Goal: Information Seeking & Learning: Learn about a topic

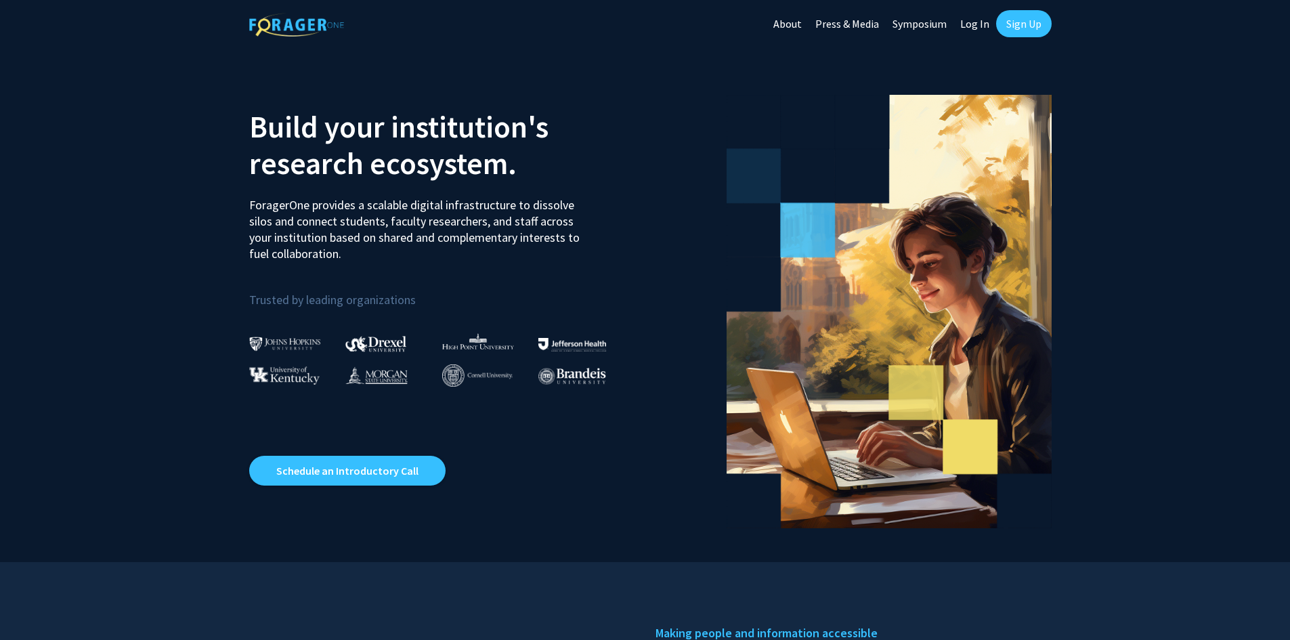
click at [969, 26] on link "Log In" at bounding box center [975, 23] width 43 height 47
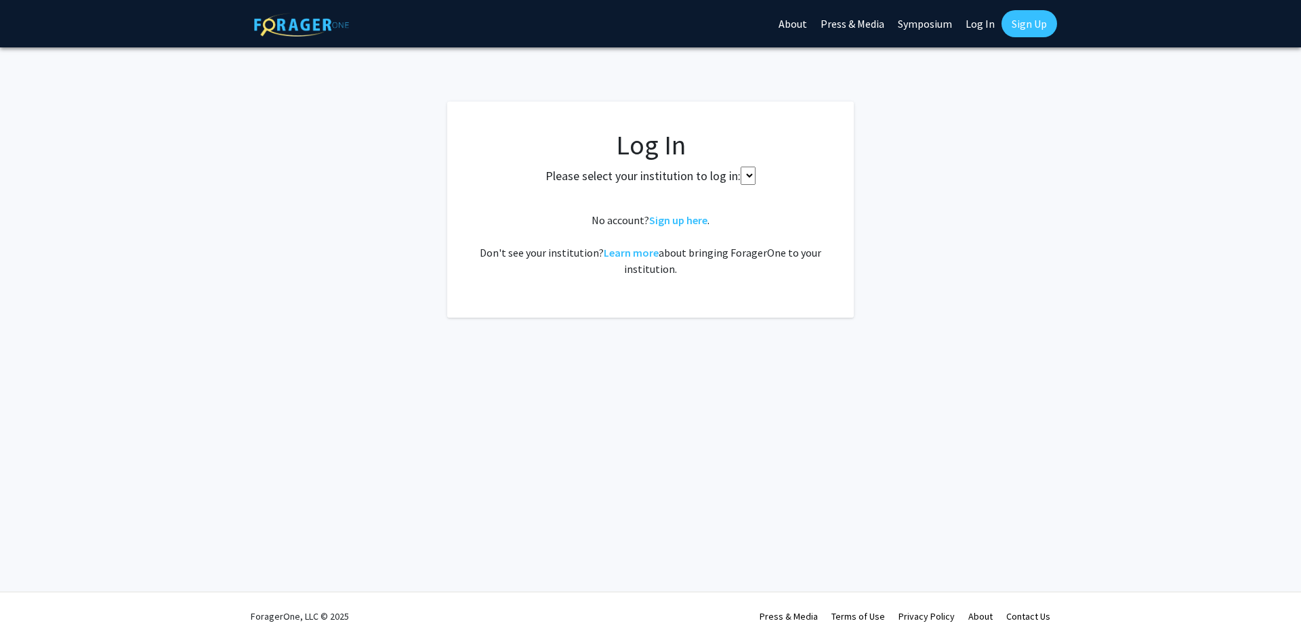
select select
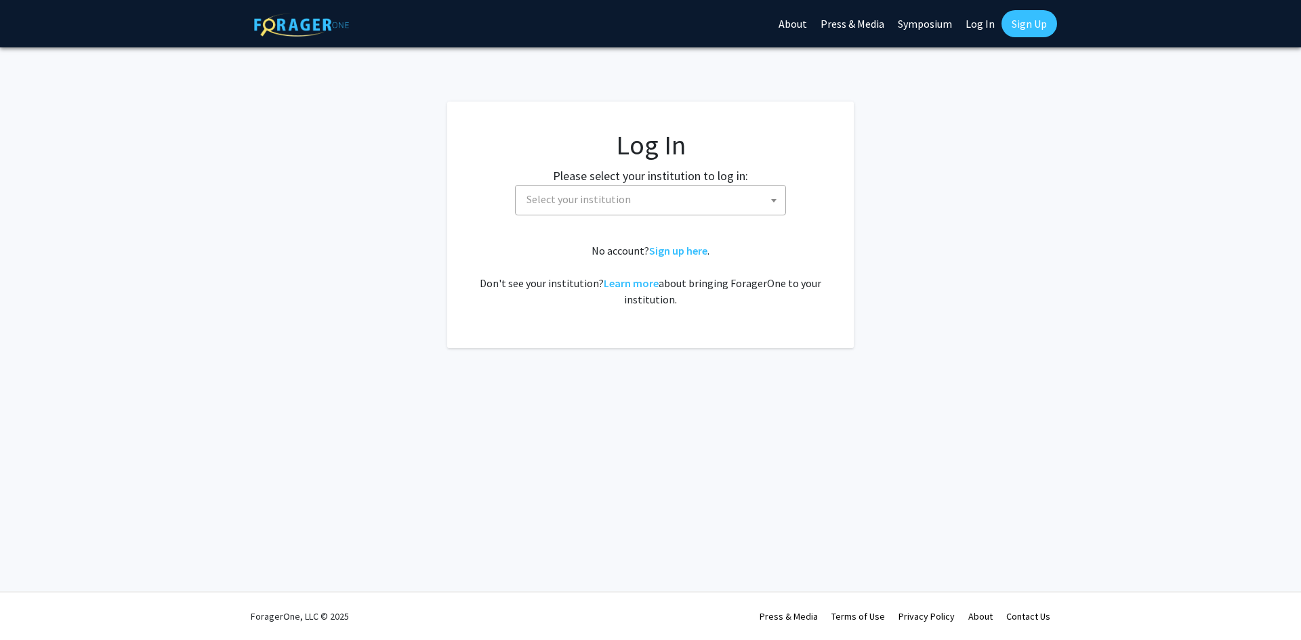
click at [705, 201] on span "Select your institution" at bounding box center [653, 200] width 264 height 28
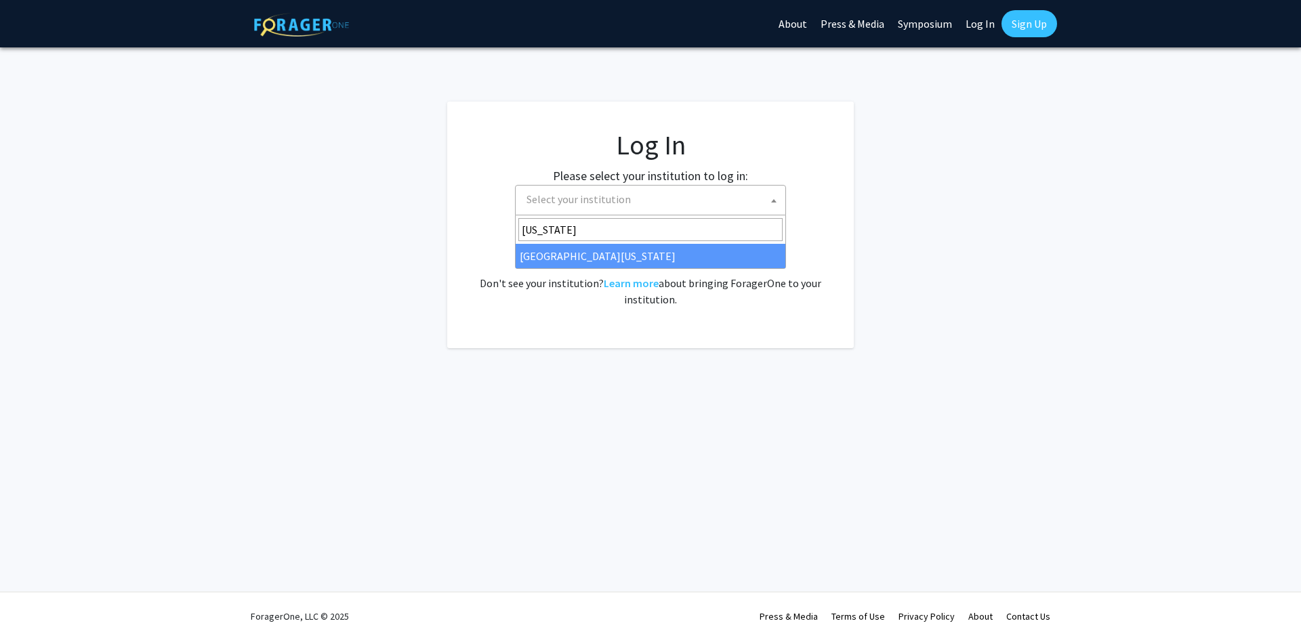
type input "missouri"
select select "33"
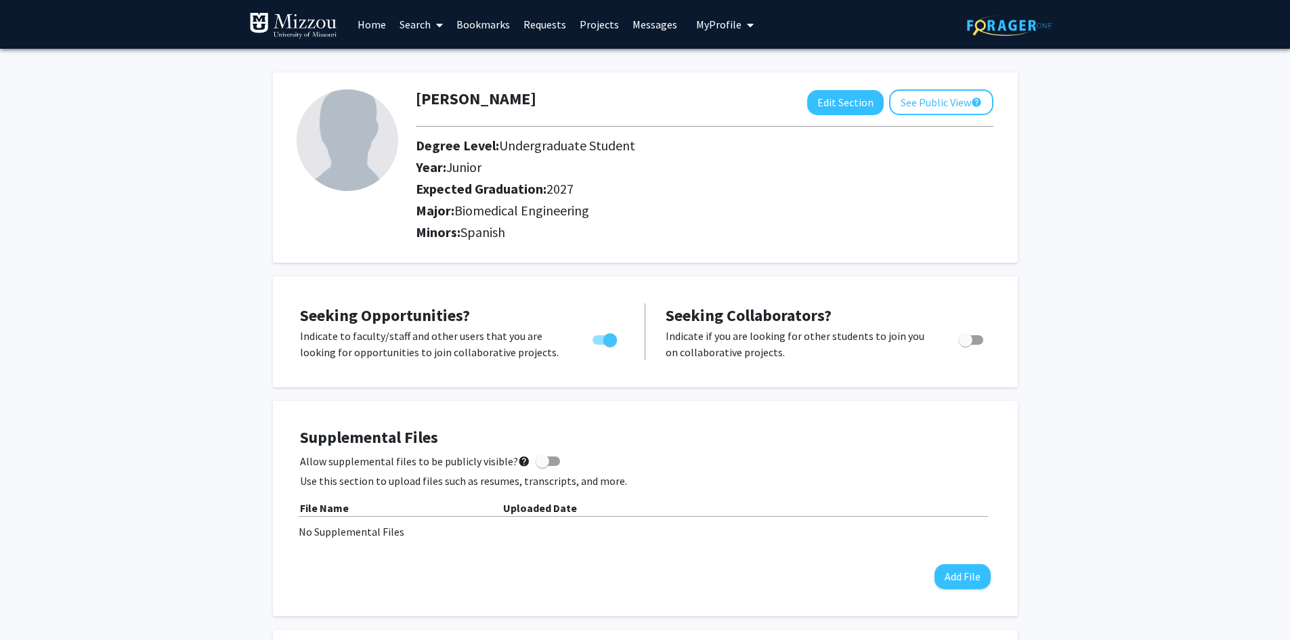
click at [543, 462] on span at bounding box center [548, 461] width 24 height 9
click at [543, 466] on input "Allow supplemental files to be publicly visible? help" at bounding box center [542, 466] width 1 height 1
checkbox input "true"
click at [969, 570] on button "Add File" at bounding box center [963, 576] width 56 height 25
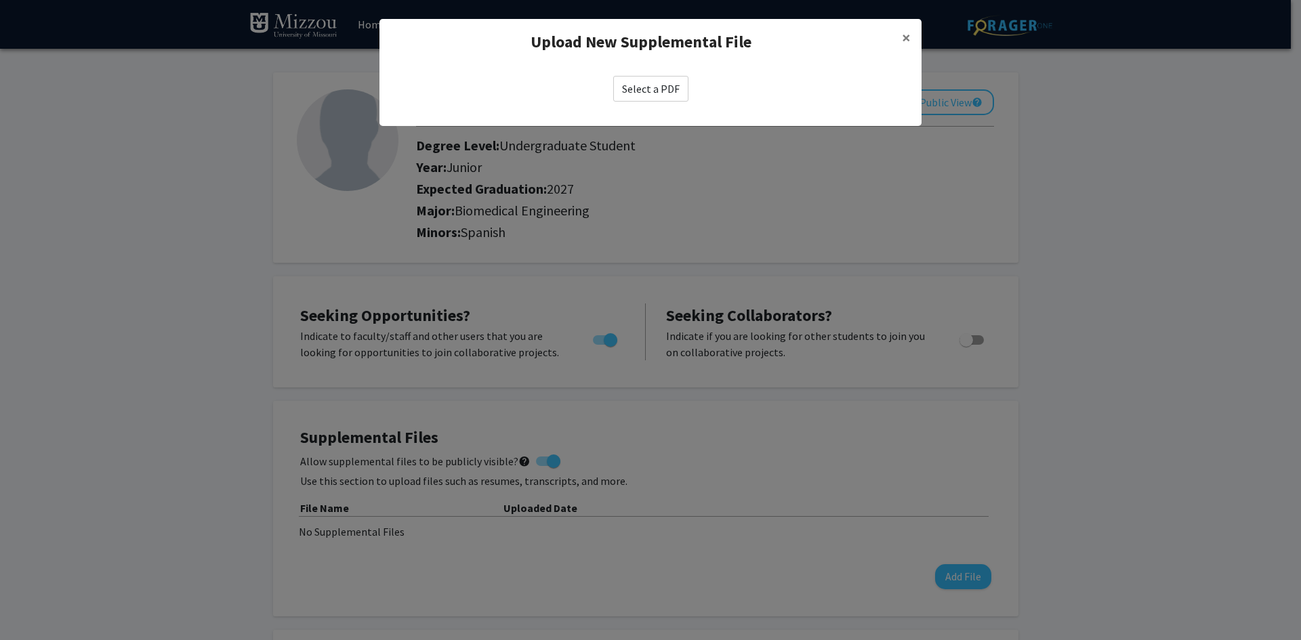
click at [641, 78] on label "Select a PDF" at bounding box center [650, 89] width 75 height 26
click at [0, 0] on input "Select a PDF" at bounding box center [0, 0] width 0 height 0
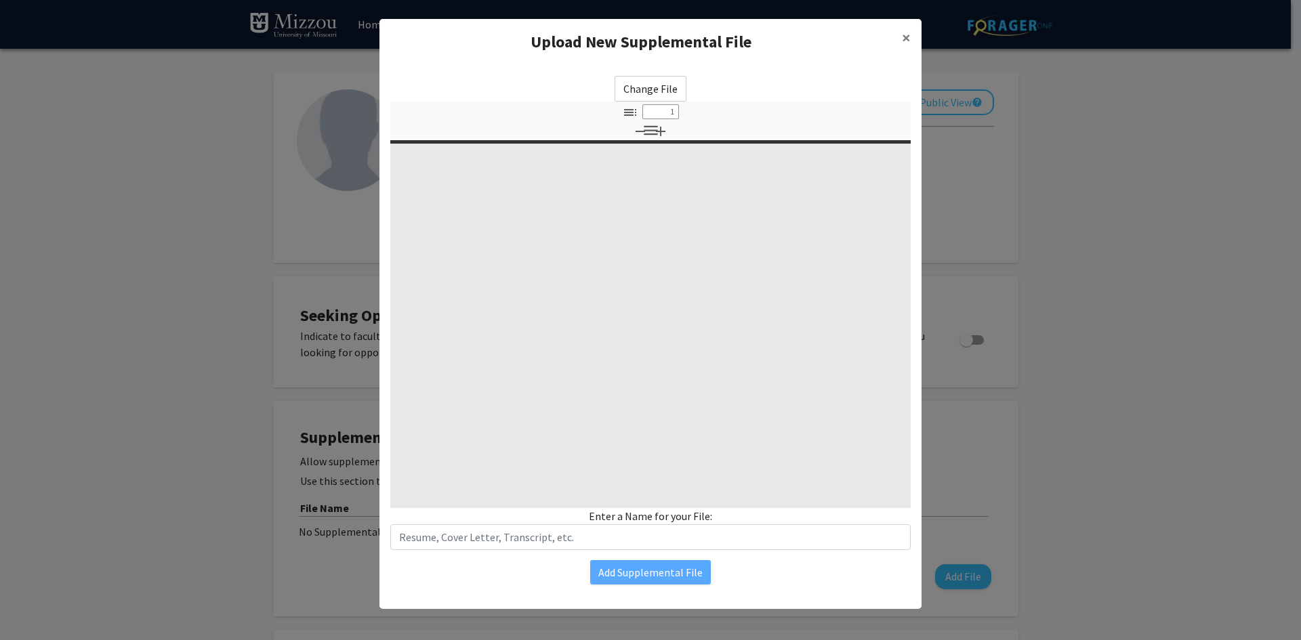
select select "custom"
type input "0"
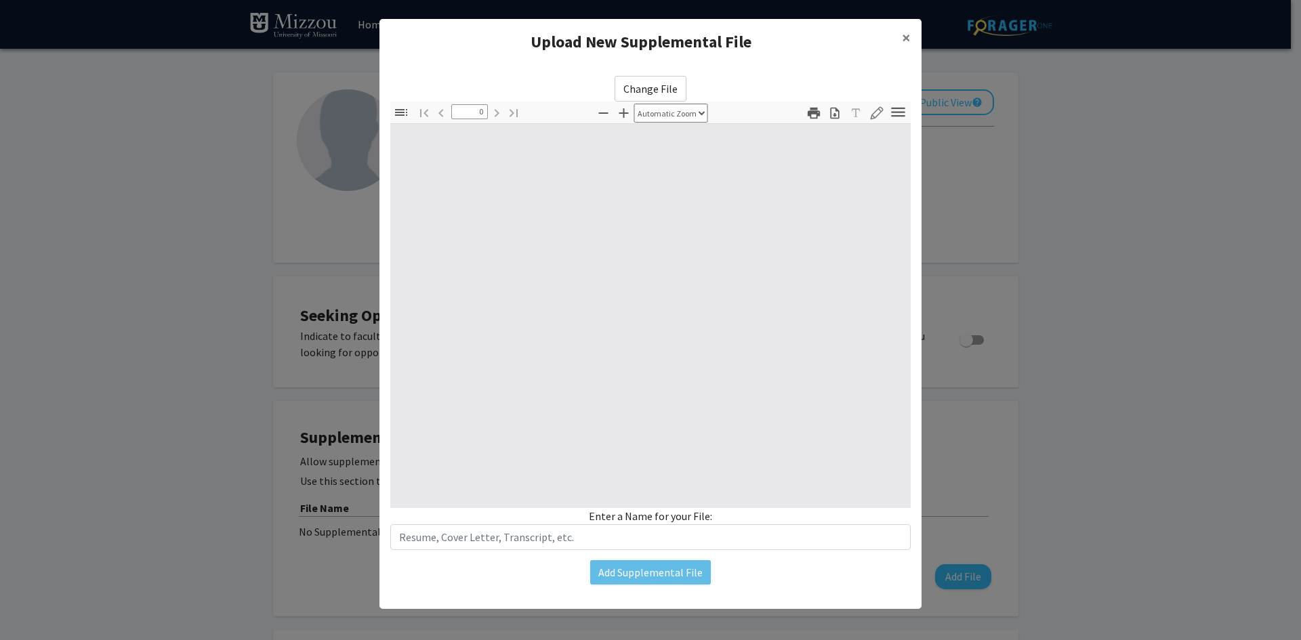
select select "custom"
type input "1"
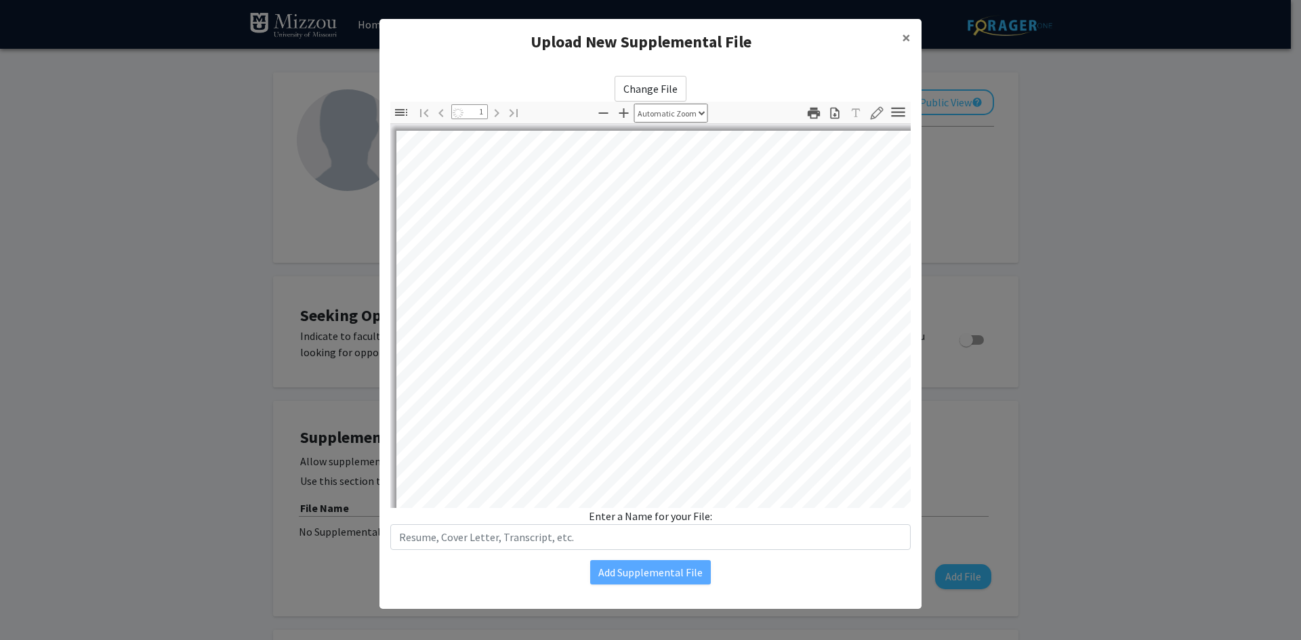
select select "auto"
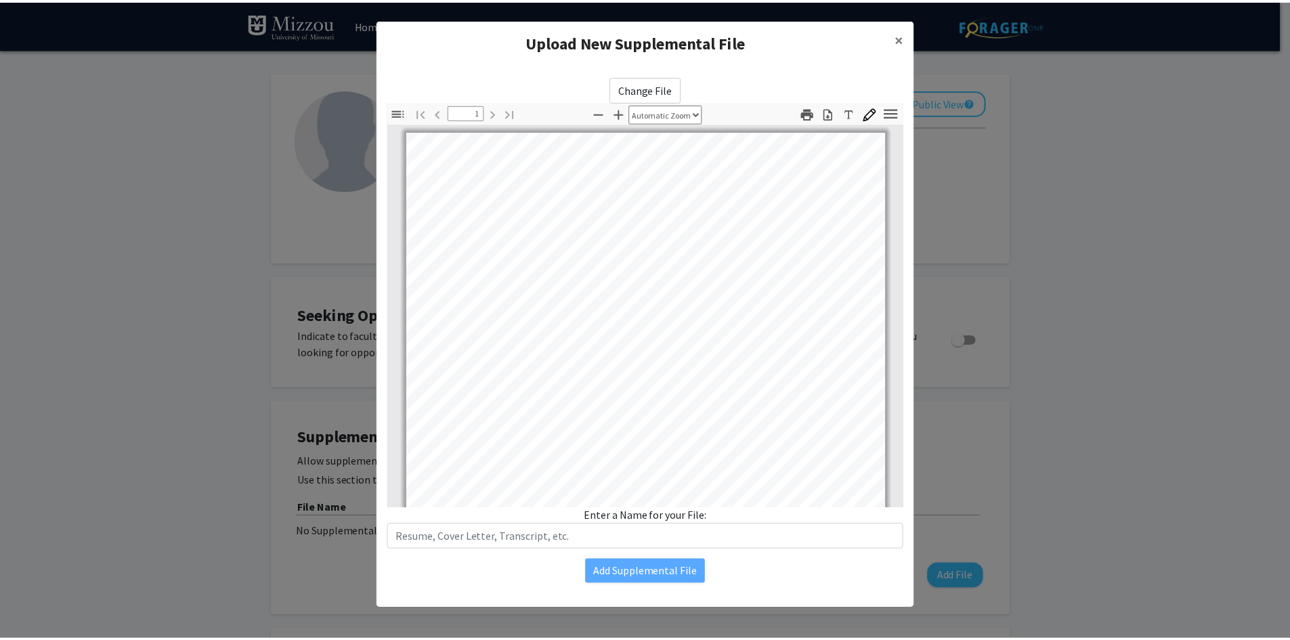
scroll to position [1, 0]
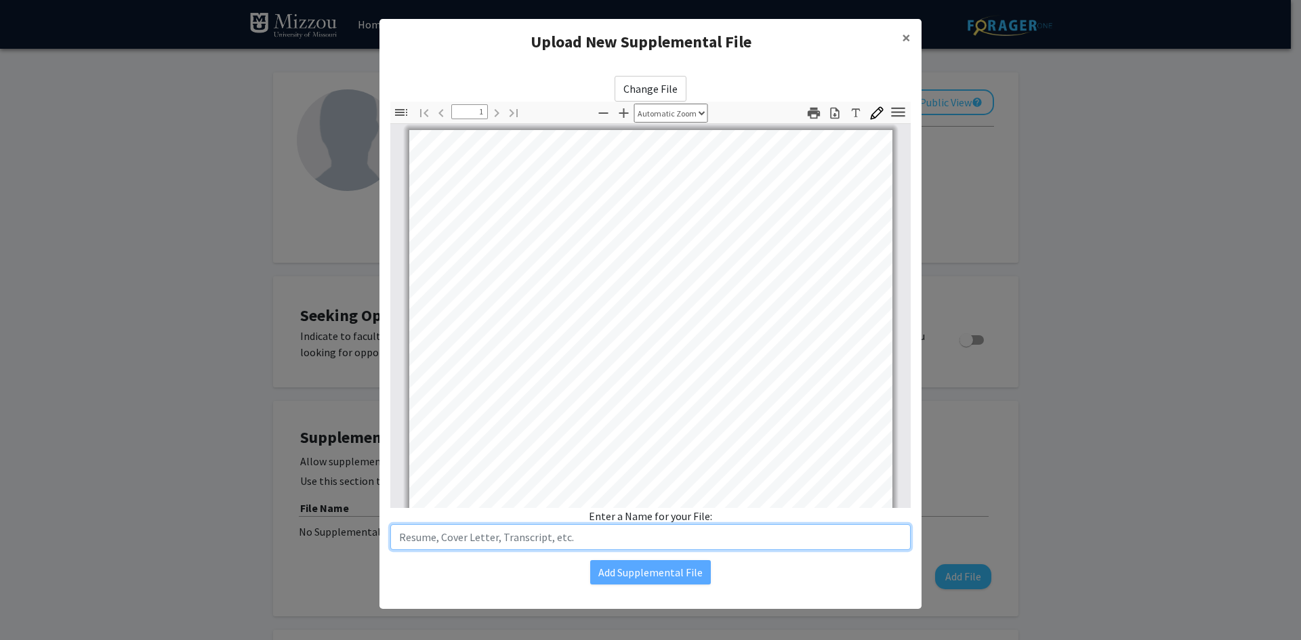
click at [600, 540] on input "text" at bounding box center [650, 537] width 520 height 26
type input "Resume"
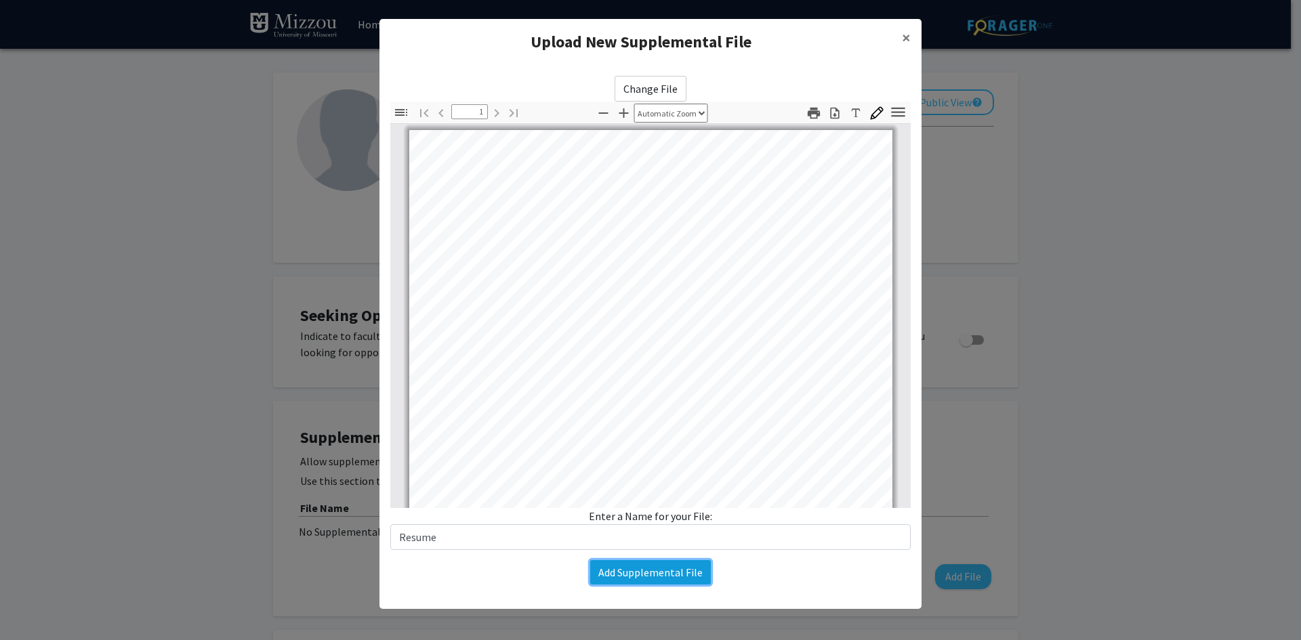
click at [620, 576] on button "Add Supplemental File" at bounding box center [650, 572] width 121 height 24
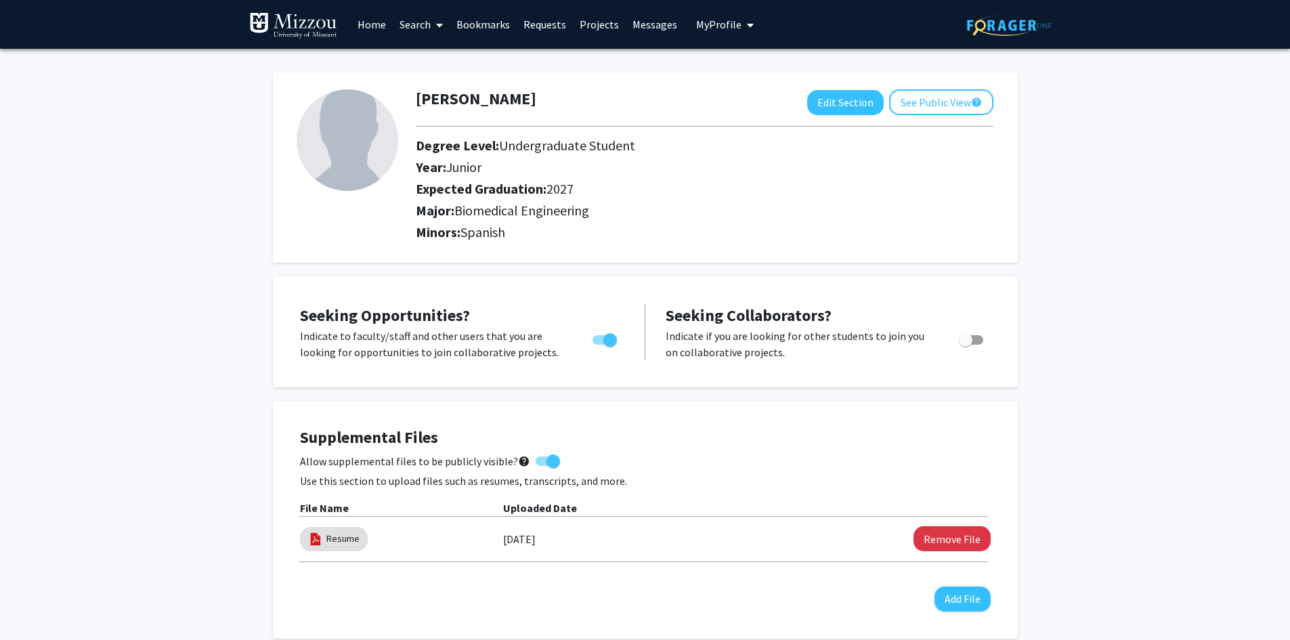
click at [592, 21] on link "Projects" at bounding box center [599, 24] width 53 height 47
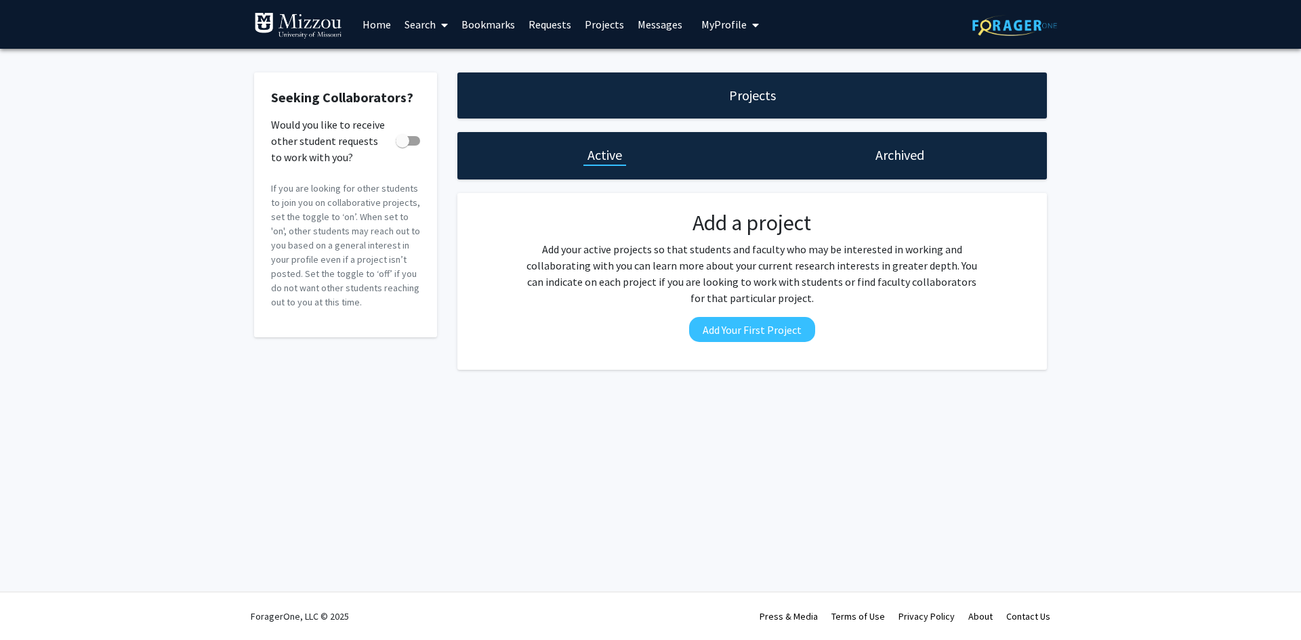
click at [385, 24] on link "Home" at bounding box center [377, 24] width 42 height 47
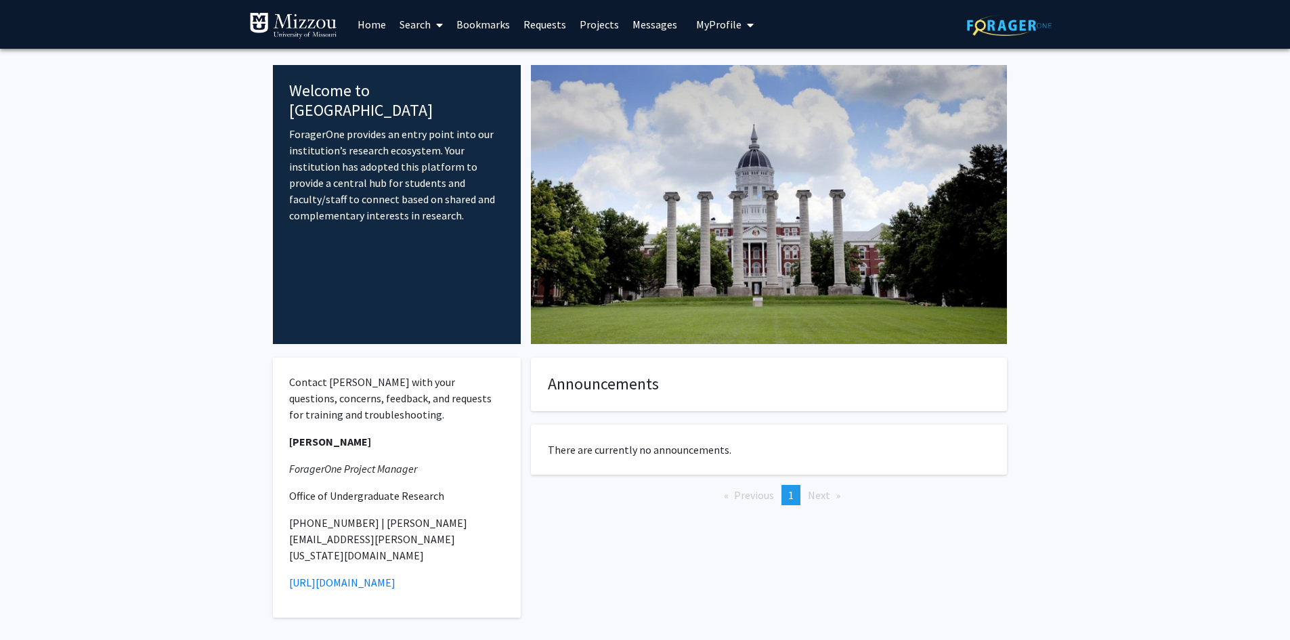
click at [424, 22] on link "Search" at bounding box center [421, 24] width 57 height 47
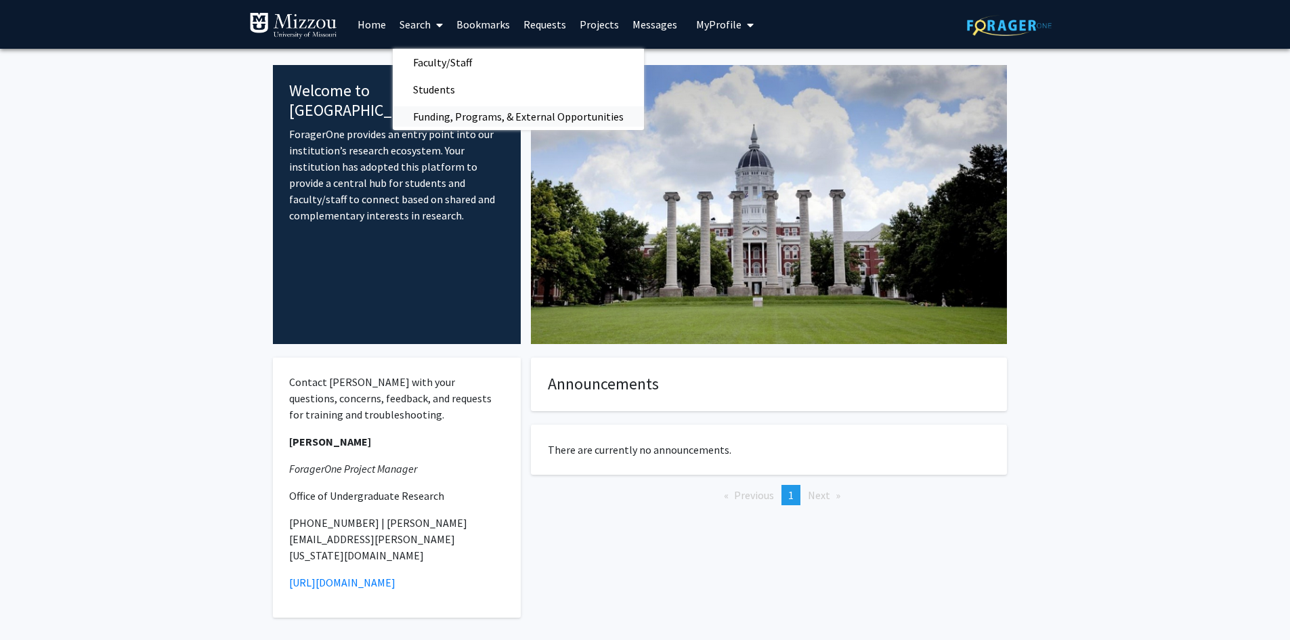
click at [459, 111] on span "Funding, Programs, & External Opportunities" at bounding box center [518, 116] width 251 height 27
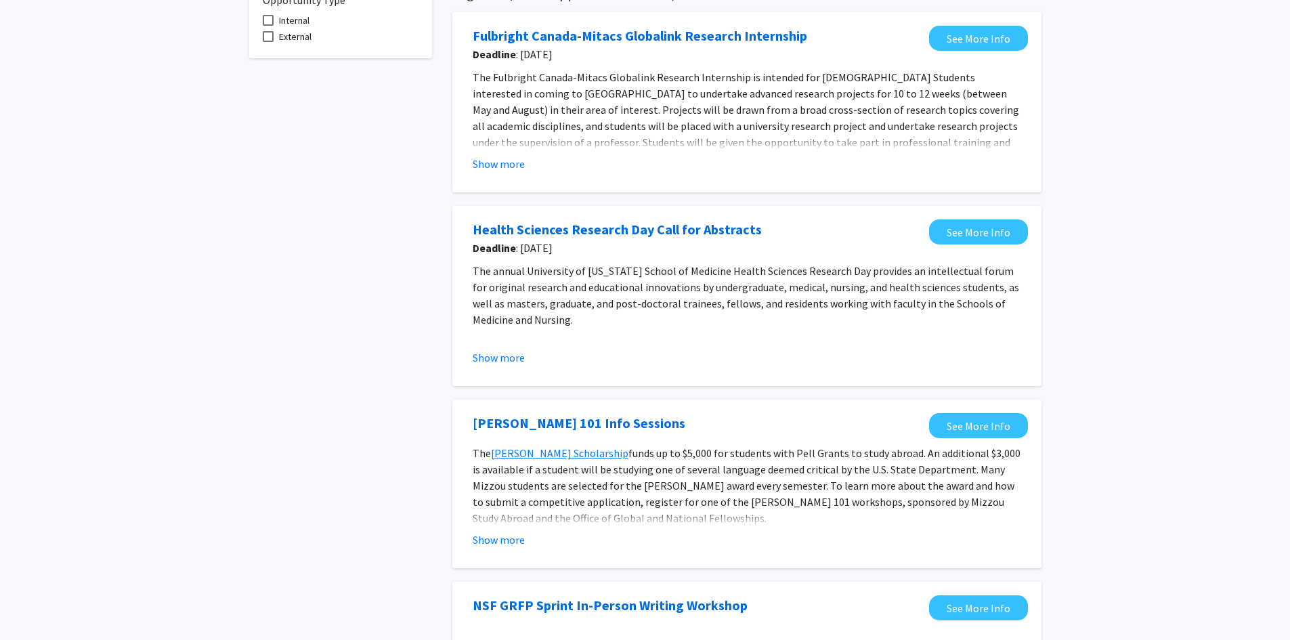
scroll to position [128, 0]
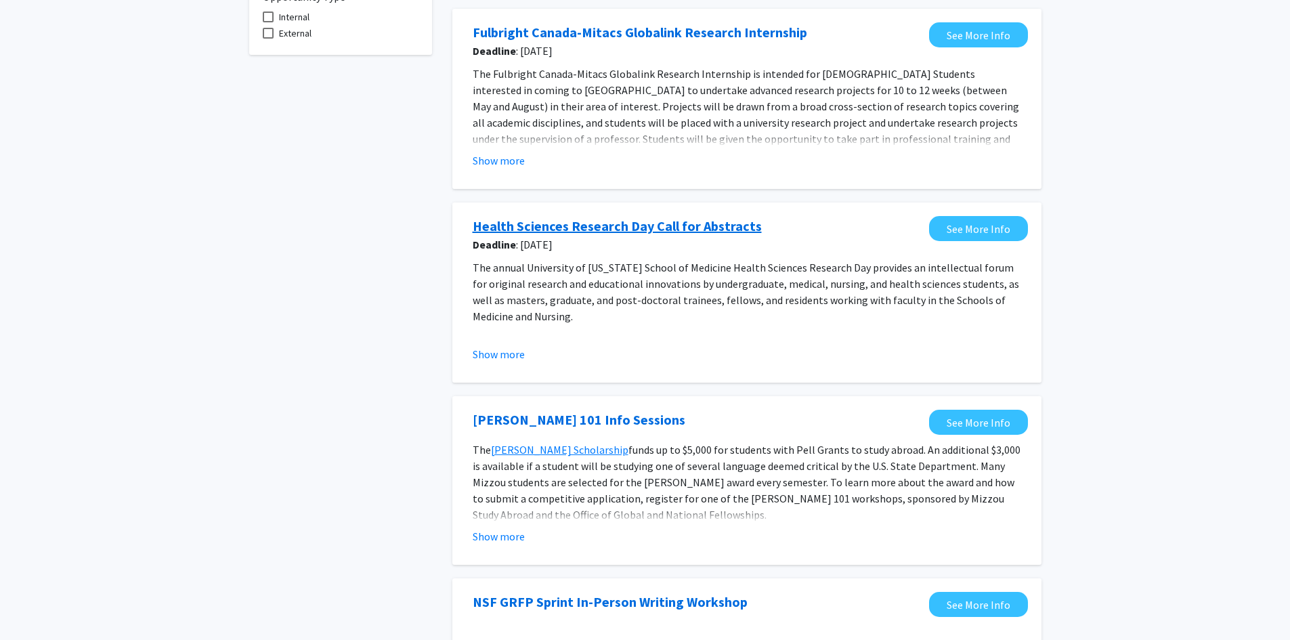
click at [602, 231] on link "Health Sciences Research Day Call for Abstracts" at bounding box center [617, 226] width 289 height 20
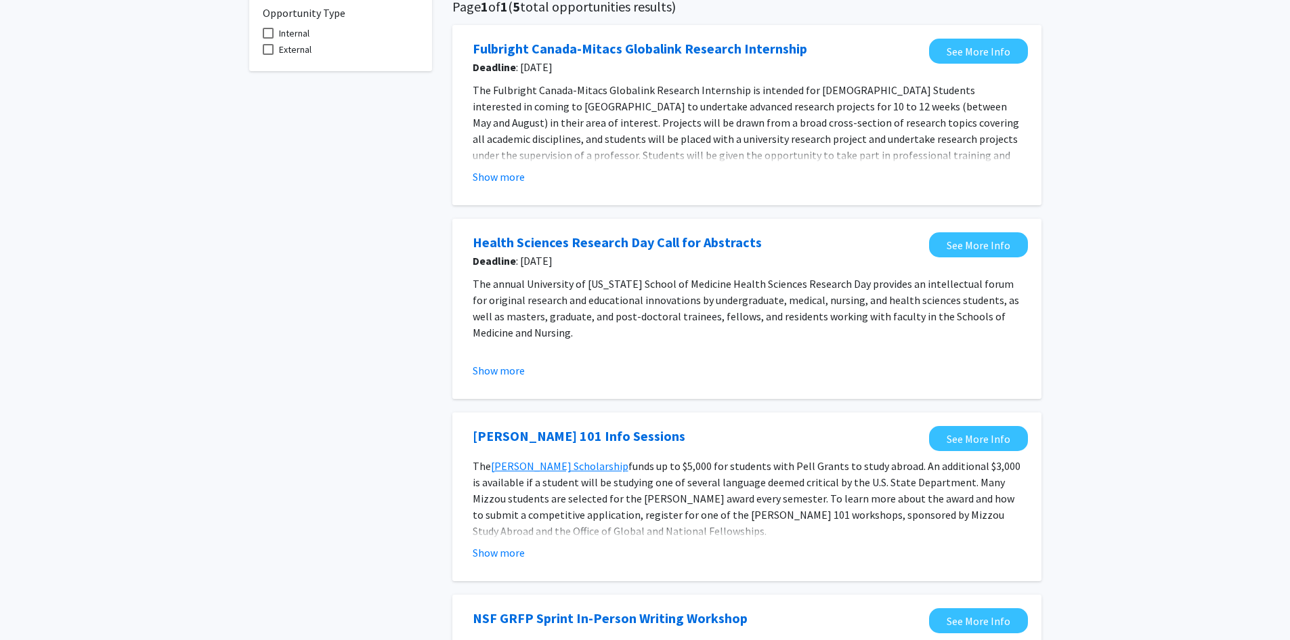
scroll to position [0, 0]
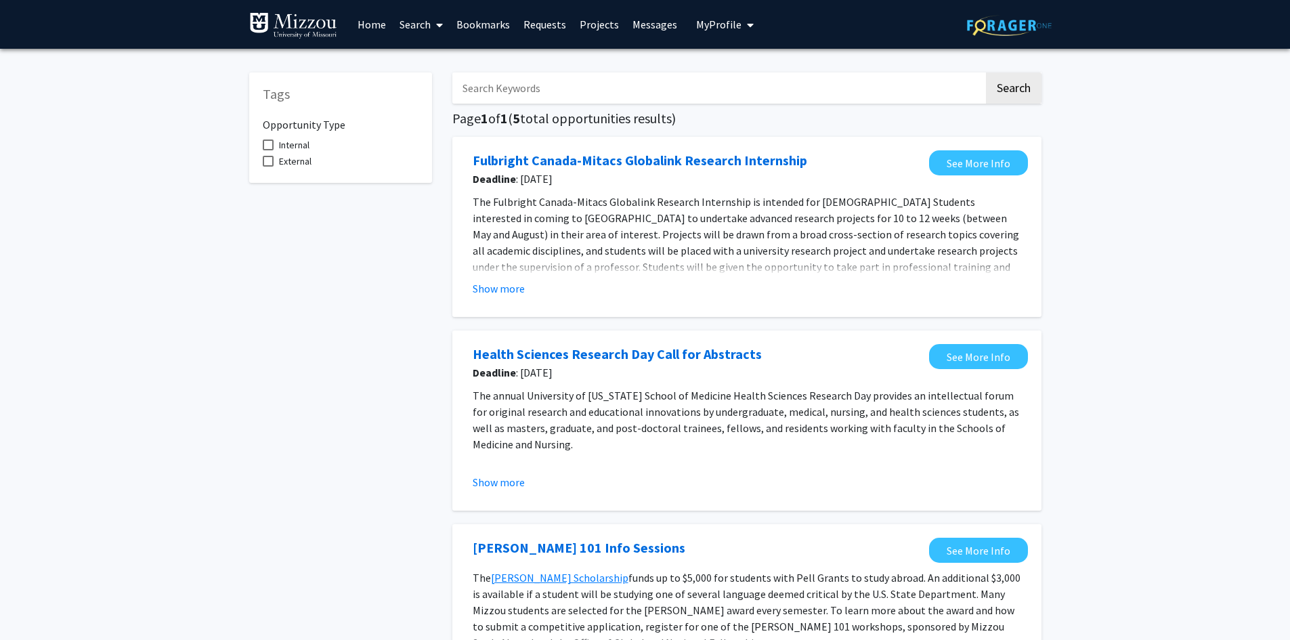
click at [424, 26] on link "Search" at bounding box center [421, 24] width 57 height 47
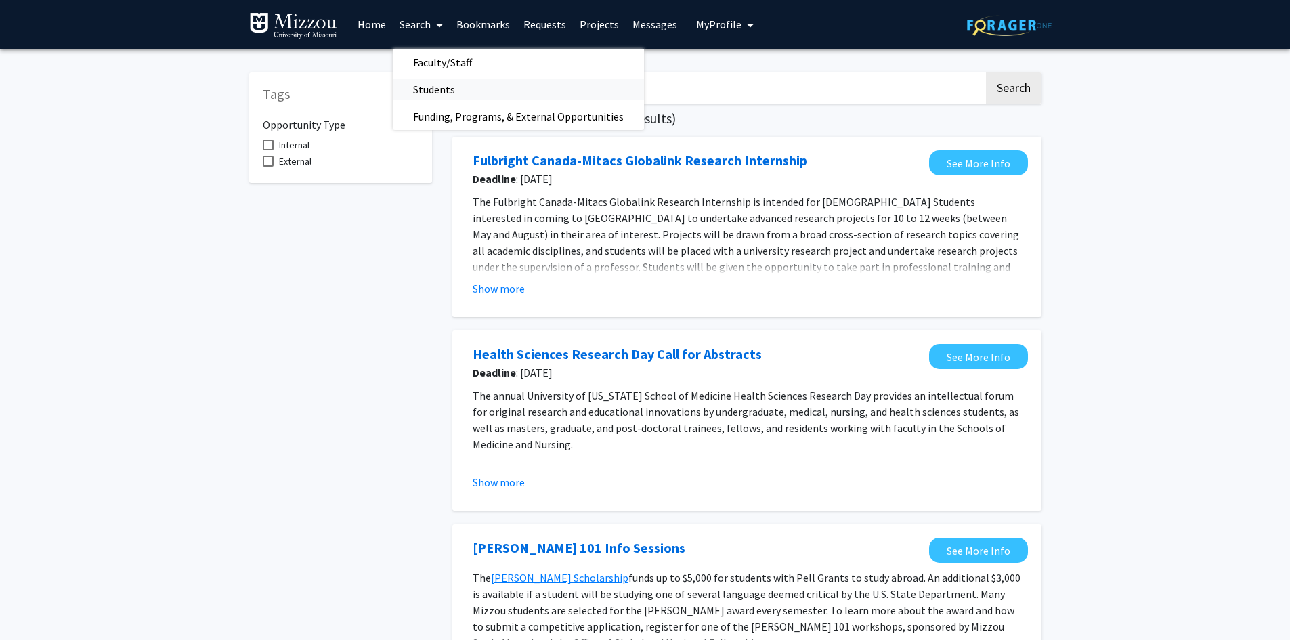
click at [438, 92] on span "Students" at bounding box center [434, 89] width 83 height 27
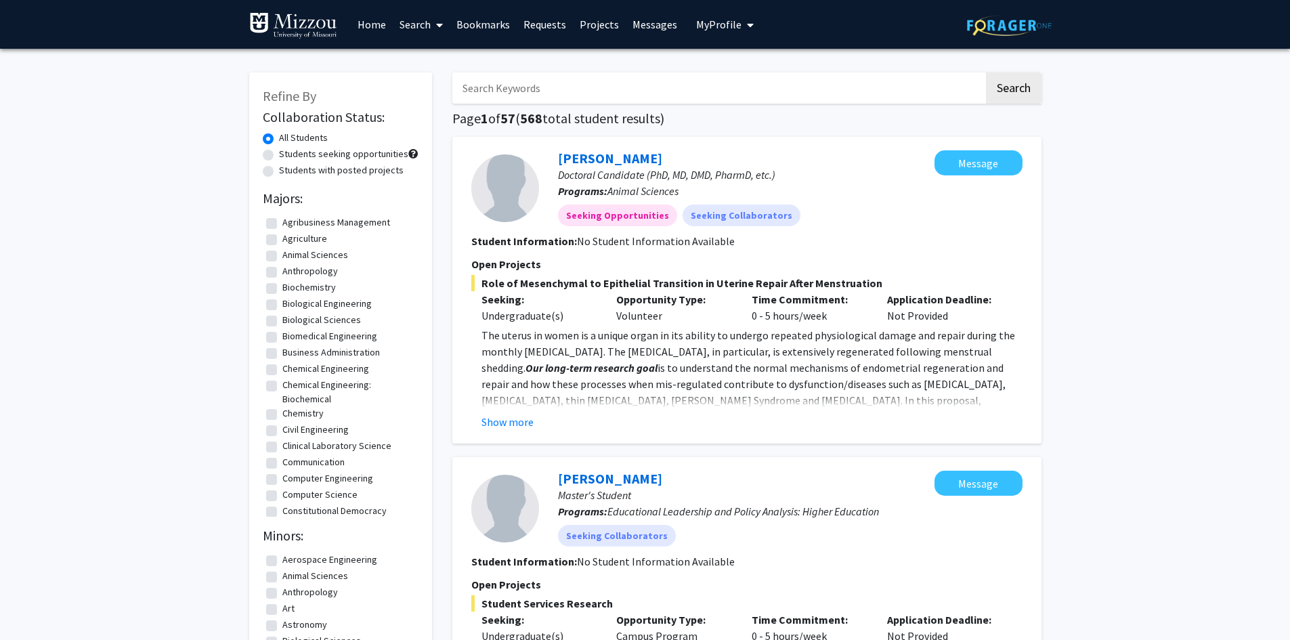
click at [282, 339] on label "Biomedical Engineering" at bounding box center [329, 336] width 95 height 14
click at [282, 338] on input "Biomedical Engineering" at bounding box center [286, 333] width 9 height 9
checkbox input "true"
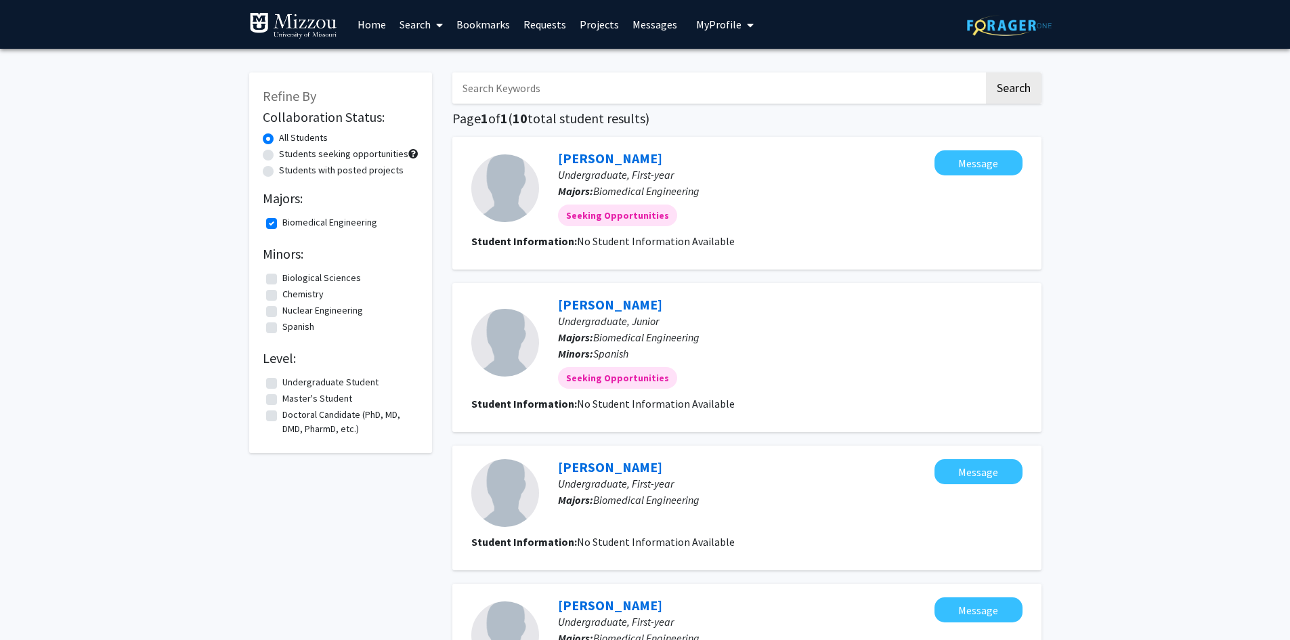
click at [431, 22] on span at bounding box center [437, 24] width 12 height 47
click at [432, 66] on span "Faculty/Staff" at bounding box center [443, 62] width 100 height 27
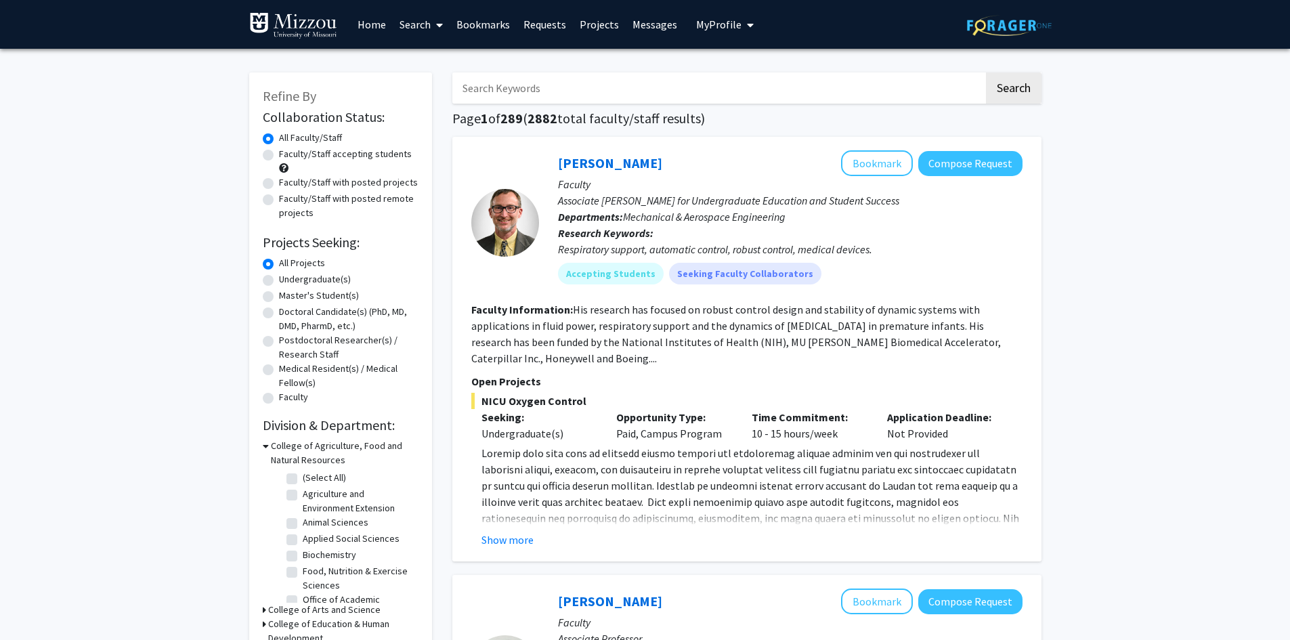
click at [279, 278] on label "Undergraduate(s)" at bounding box center [315, 279] width 72 height 14
click at [279, 278] on input "Undergraduate(s)" at bounding box center [283, 276] width 9 height 9
radio input "true"
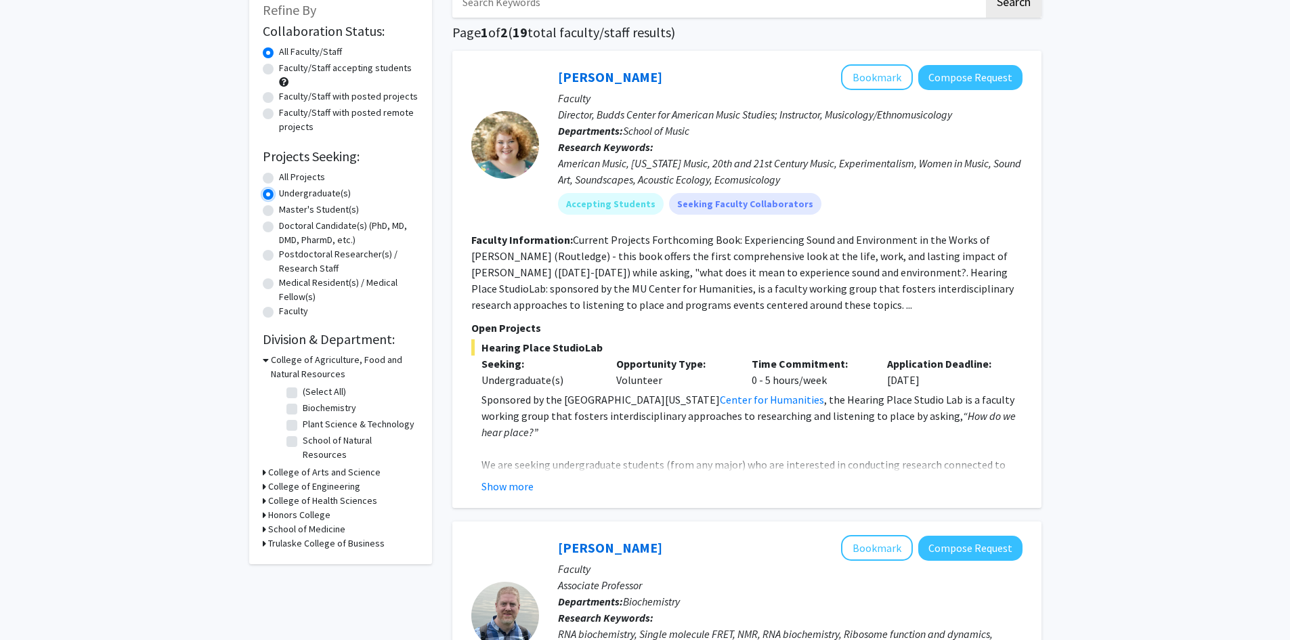
scroll to position [88, 0]
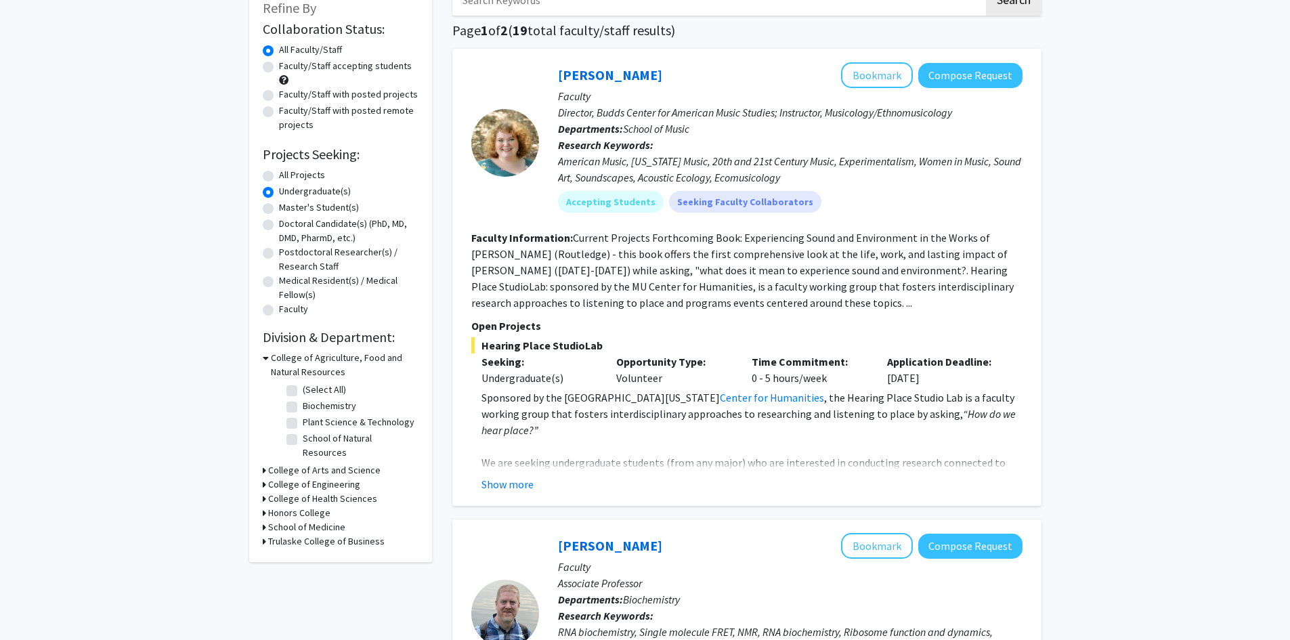
click at [314, 478] on h3 "College of Engineering" at bounding box center [314, 485] width 92 height 14
click at [312, 478] on h3 "College of Engineering" at bounding box center [317, 485] width 92 height 14
click at [302, 506] on h3 "Honors College" at bounding box center [299, 513] width 62 height 14
click at [303, 524] on label "Honors College" at bounding box center [334, 531] width 62 height 14
click at [303, 524] on input "Honors College" at bounding box center [307, 528] width 9 height 9
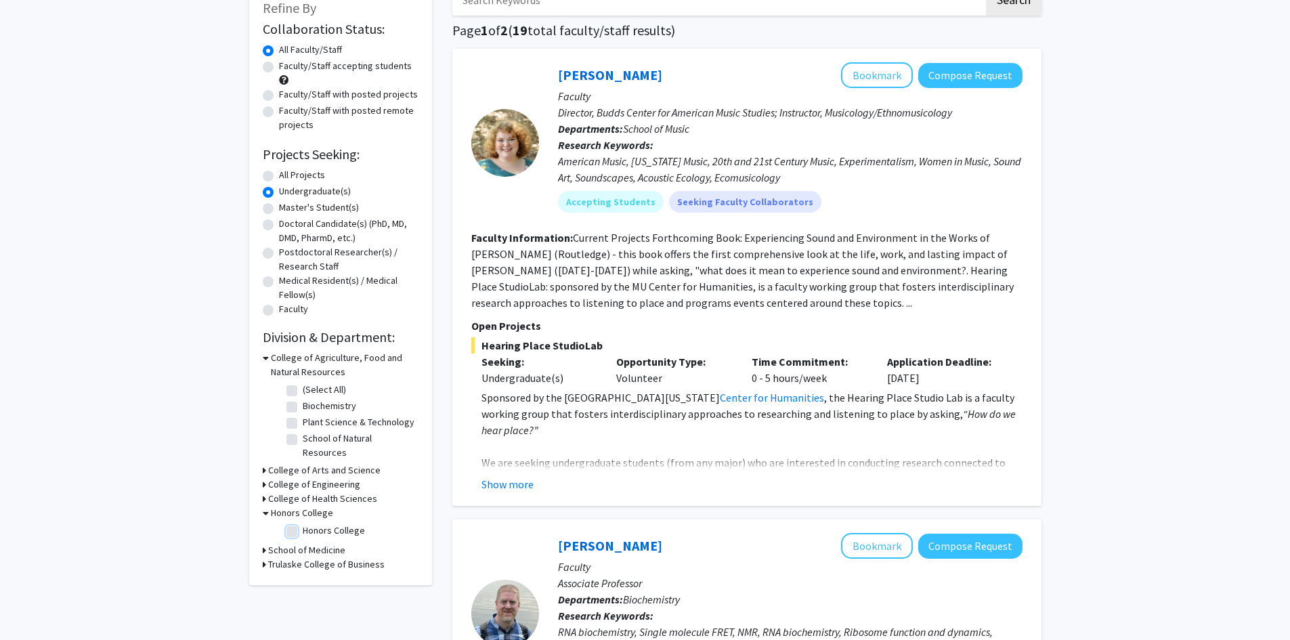
checkbox input "true"
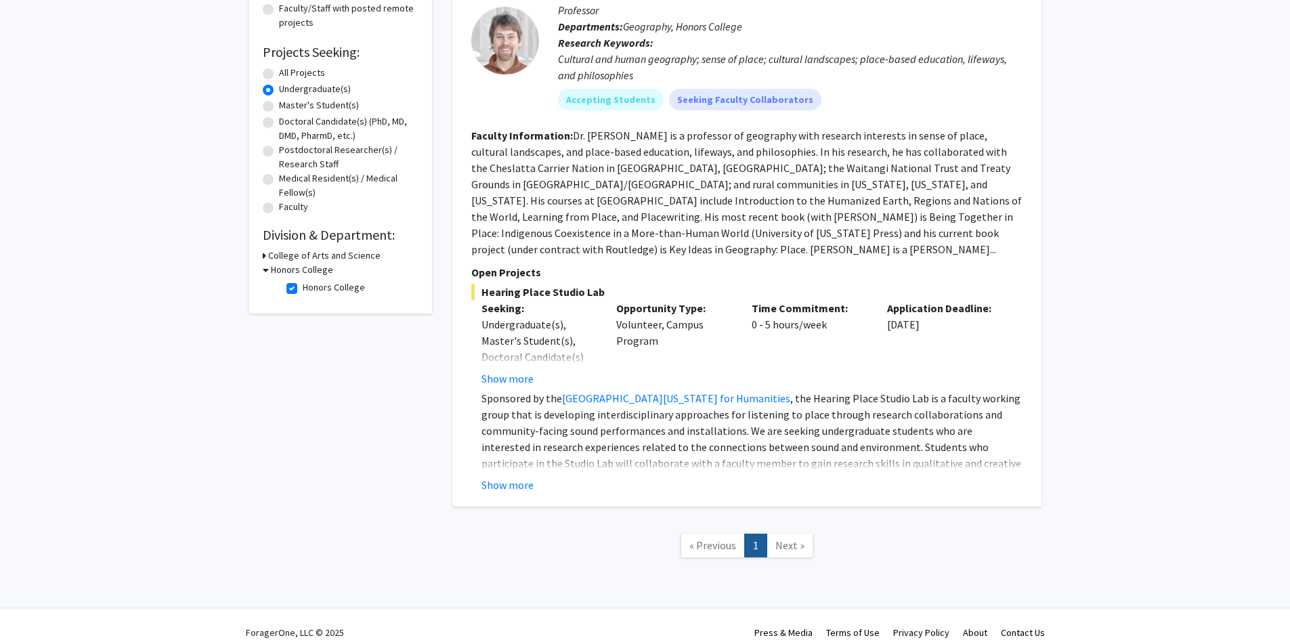
scroll to position [175, 0]
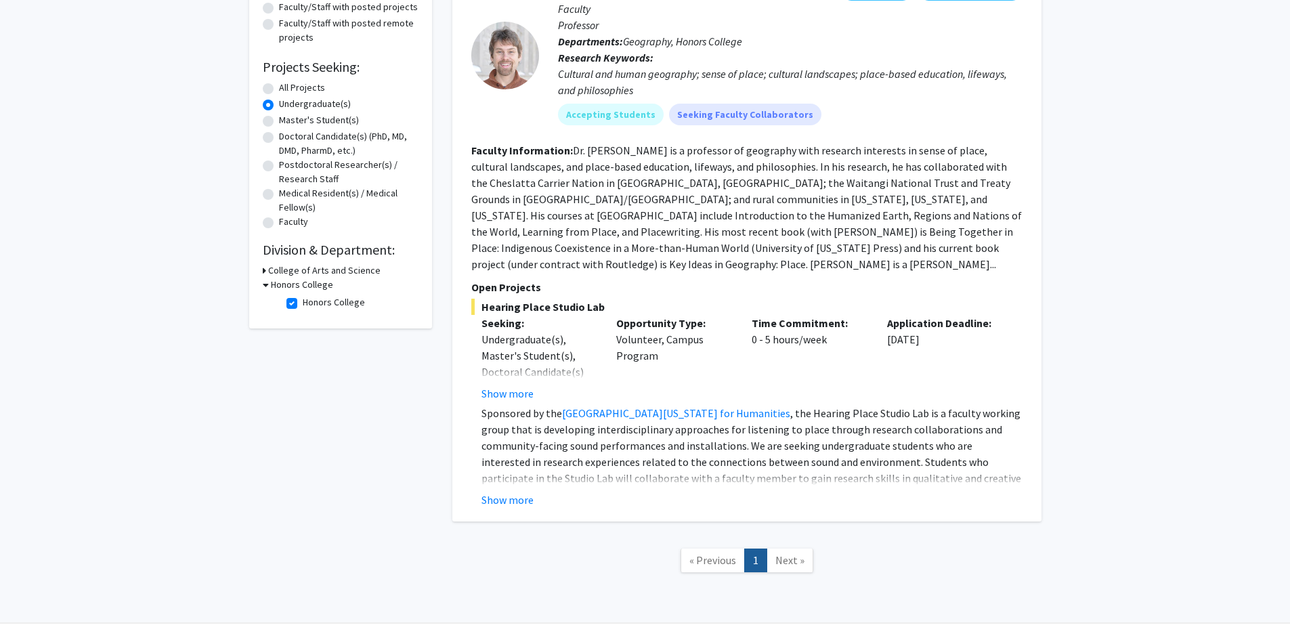
click at [303, 307] on label "Honors College" at bounding box center [334, 302] width 62 height 14
click at [303, 304] on input "Honors College" at bounding box center [307, 299] width 9 height 9
checkbox input "false"
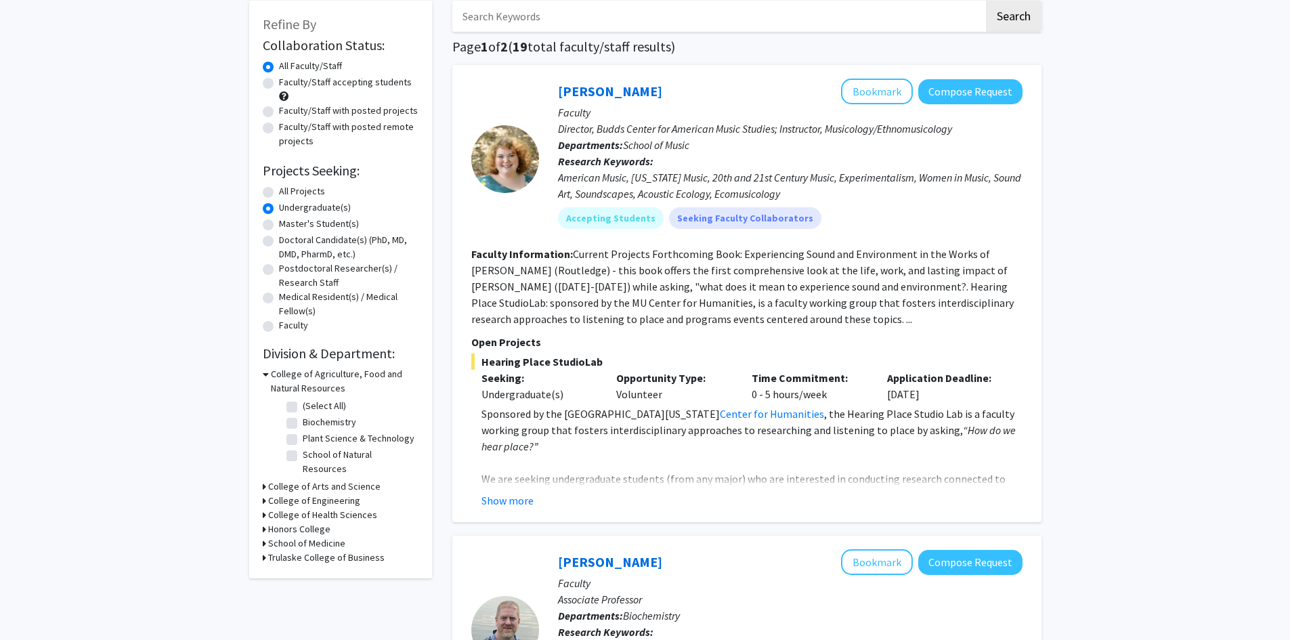
scroll to position [72, 0]
click at [296, 507] on h3 "College of Health Sciences" at bounding box center [322, 514] width 109 height 14
click at [303, 525] on label "Health Sciences" at bounding box center [335, 532] width 65 height 14
click at [303, 525] on input "Health Sciences" at bounding box center [307, 529] width 9 height 9
checkbox input "true"
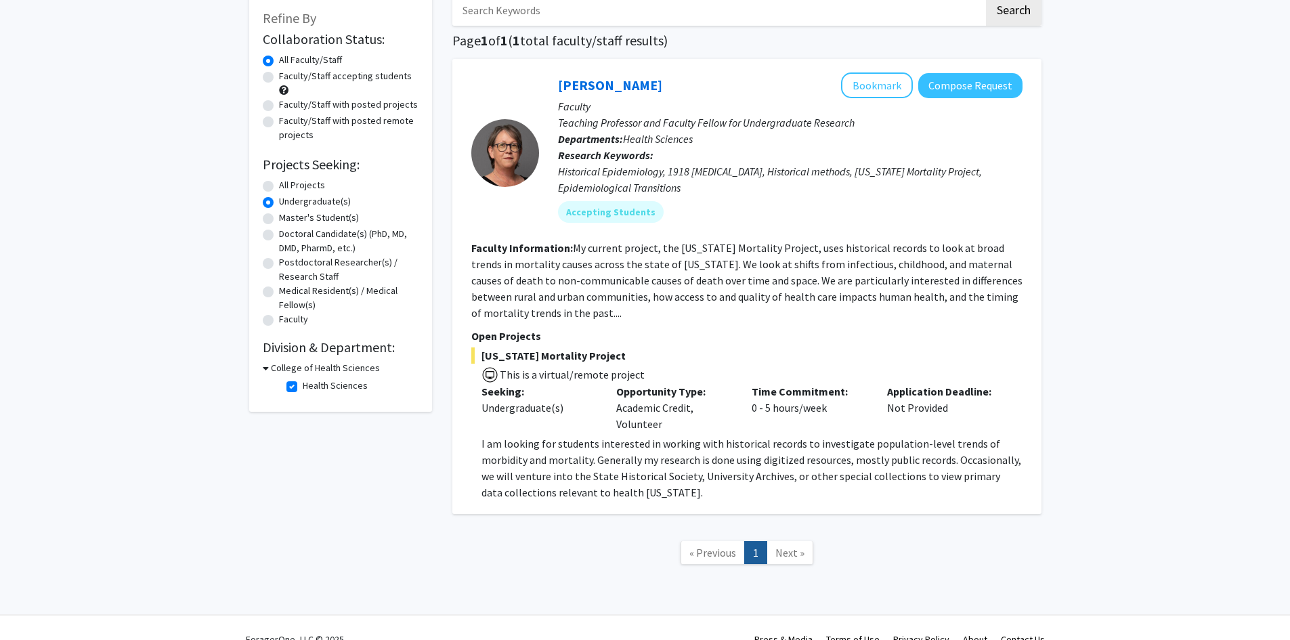
scroll to position [77, 0]
click at [303, 388] on label "Health Sciences" at bounding box center [335, 386] width 65 height 14
click at [303, 388] on input "Health Sciences" at bounding box center [307, 383] width 9 height 9
checkbox input "false"
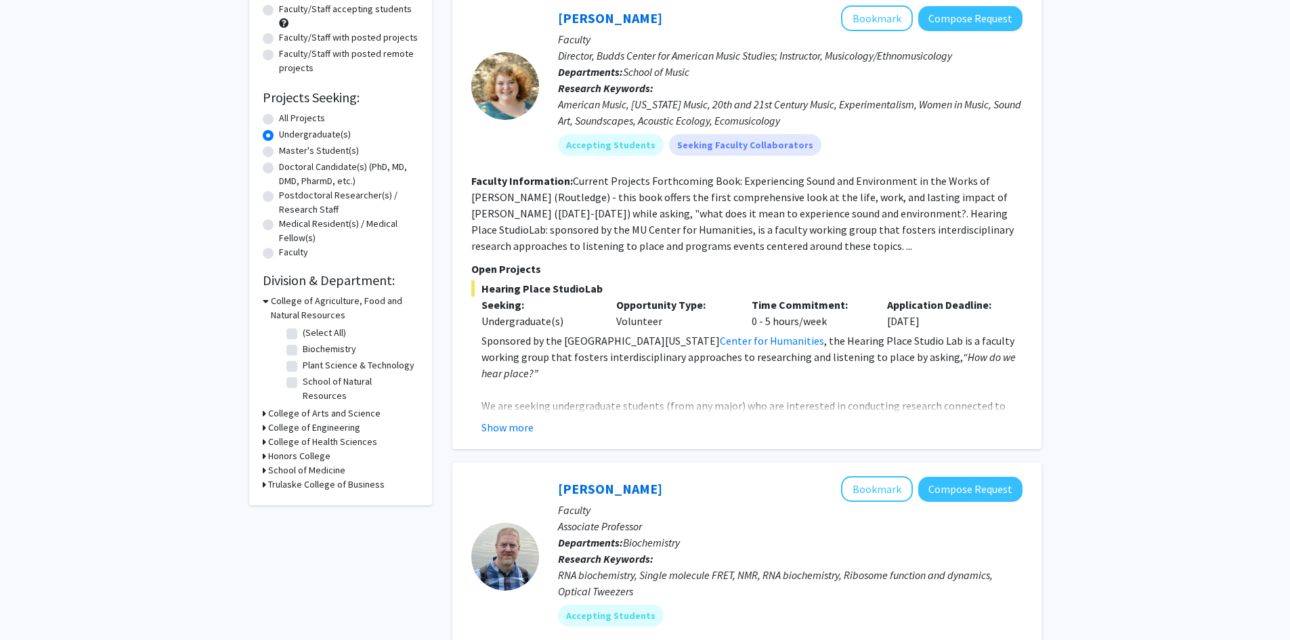
scroll to position [146, 0]
click at [276, 463] on h3 "School of Medicine" at bounding box center [306, 470] width 77 height 14
click at [276, 463] on h3 "School of Medicine" at bounding box center [309, 470] width 77 height 14
click at [303, 347] on label "Biochemistry" at bounding box center [330, 348] width 54 height 14
click at [303, 347] on input "Biochemistry" at bounding box center [307, 345] width 9 height 9
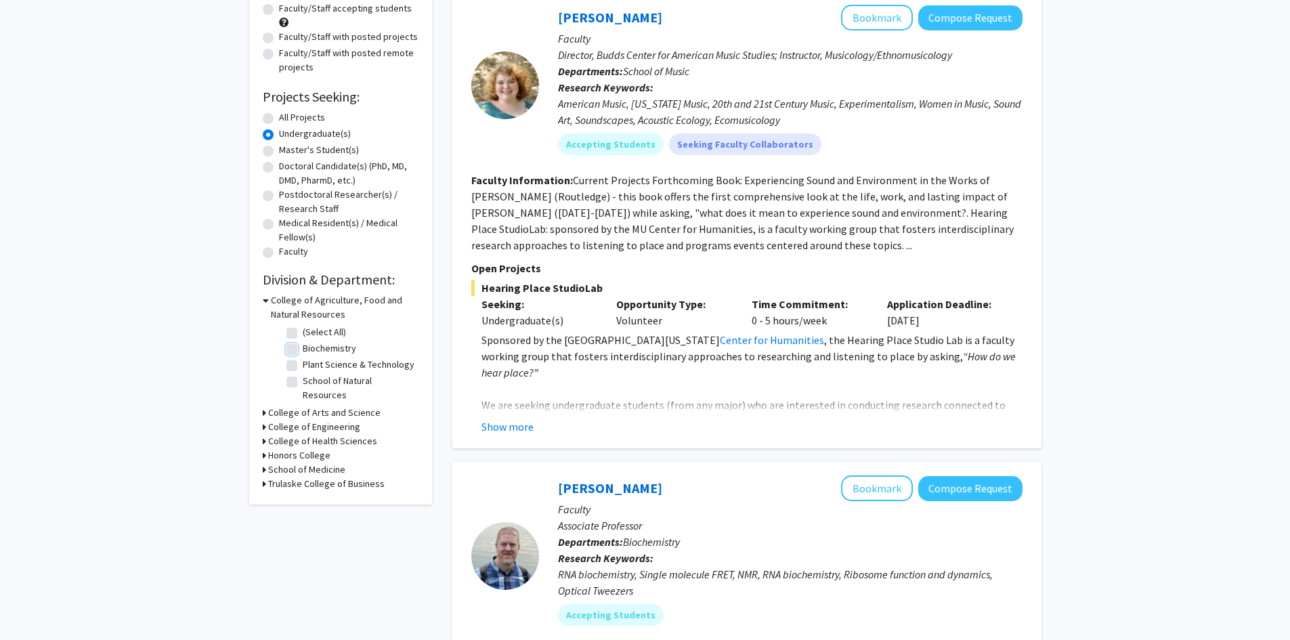
checkbox input "true"
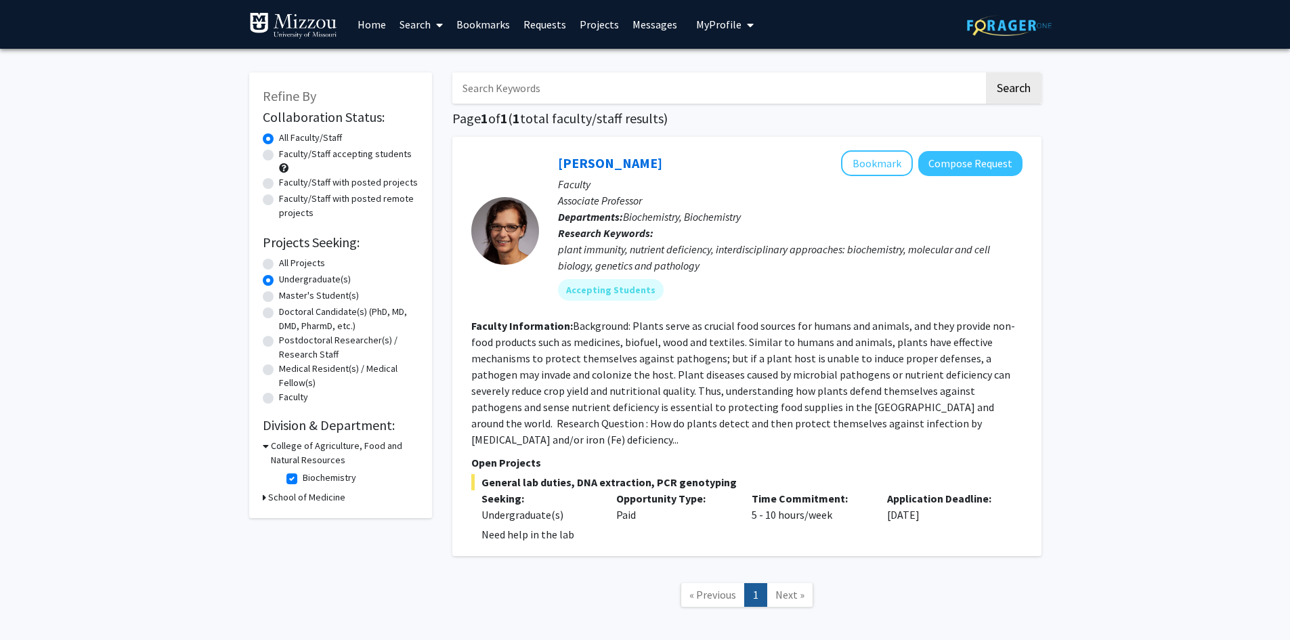
click at [303, 479] on label "Biochemistry" at bounding box center [330, 478] width 54 height 14
click at [303, 479] on input "Biochemistry" at bounding box center [307, 475] width 9 height 9
checkbox input "false"
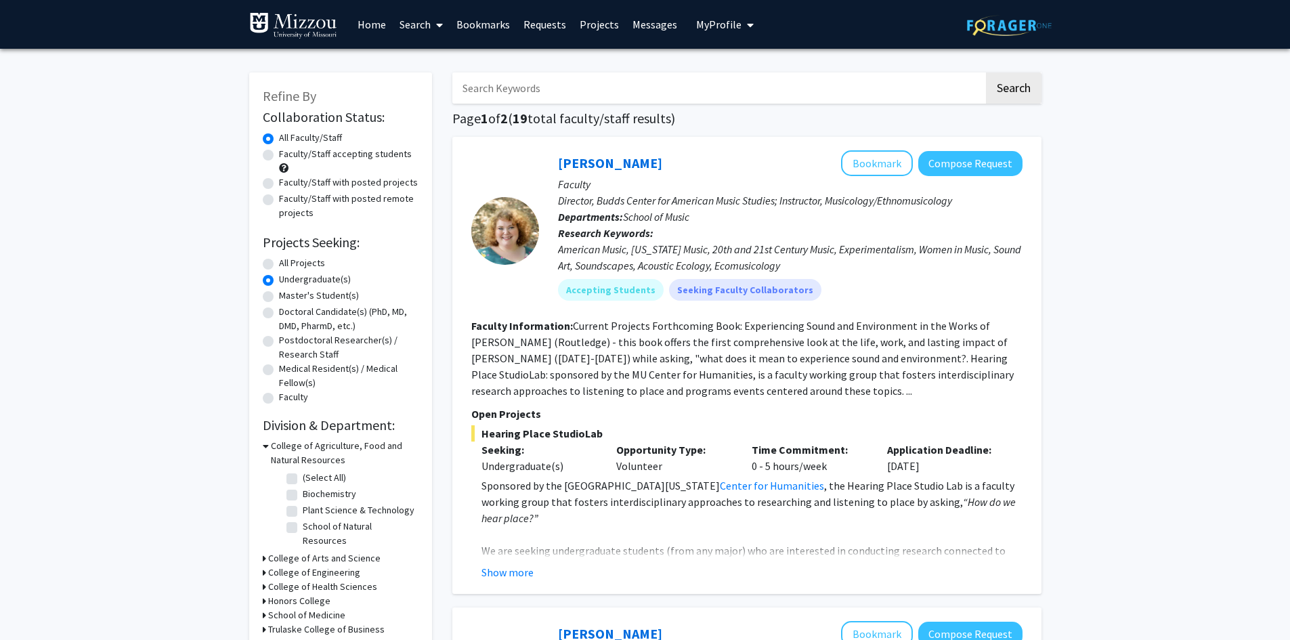
click at [279, 156] on label "Faculty/Staff accepting students" at bounding box center [345, 154] width 133 height 14
click at [279, 156] on input "Faculty/Staff accepting students" at bounding box center [283, 151] width 9 height 9
radio input "true"
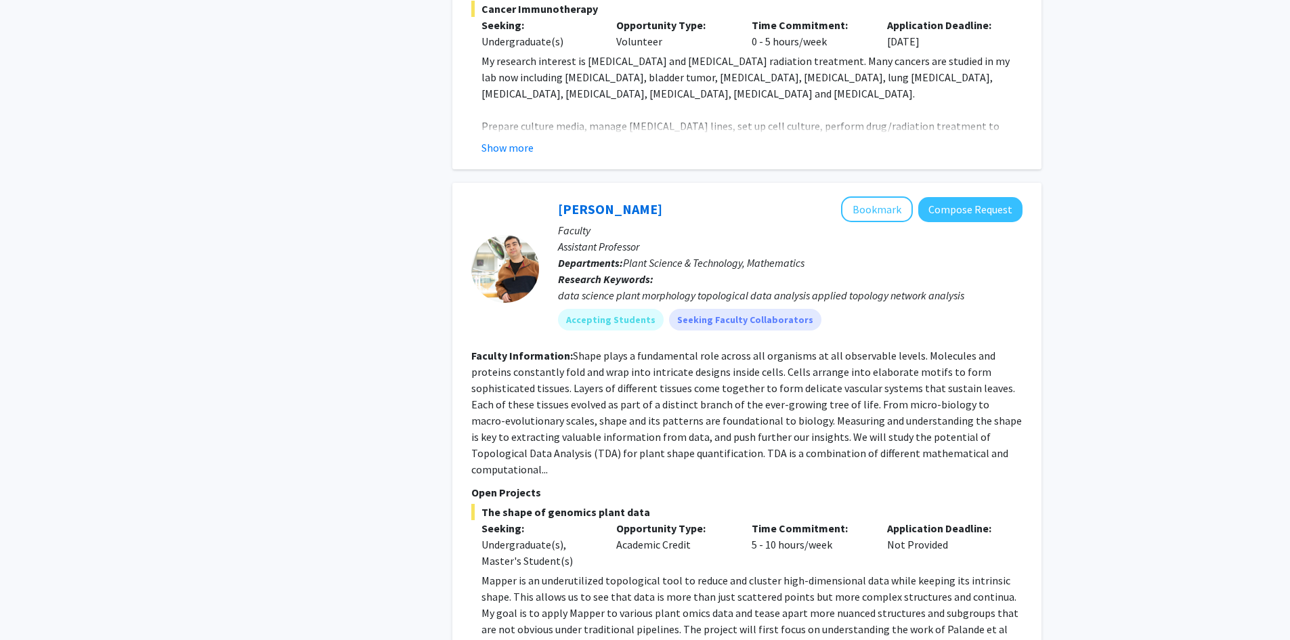
scroll to position [2678, 0]
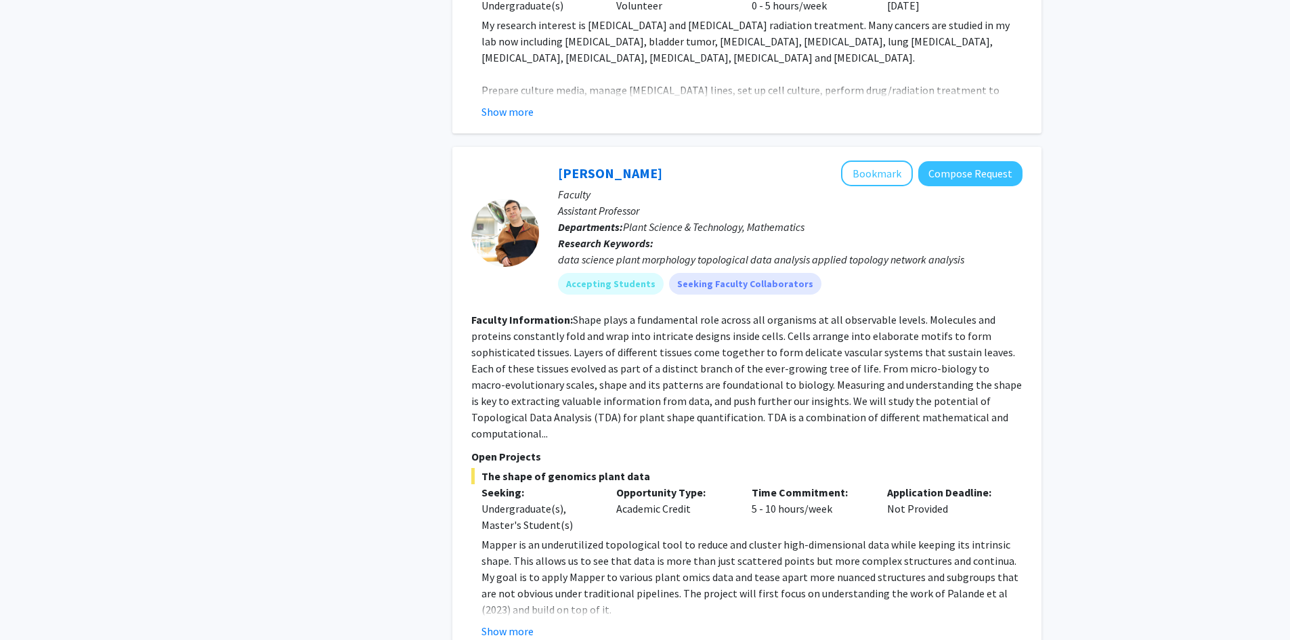
drag, startPoint x: 455, startPoint y: 373, endPoint x: 365, endPoint y: 482, distance: 141.6
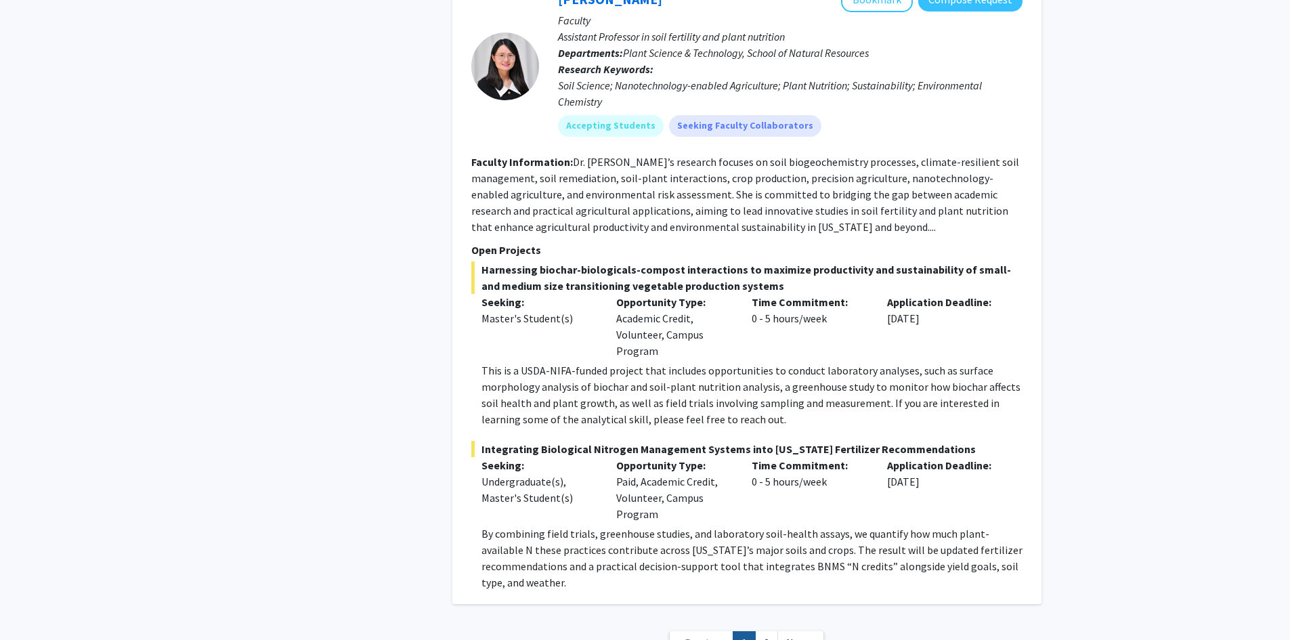
scroll to position [5960, 0]
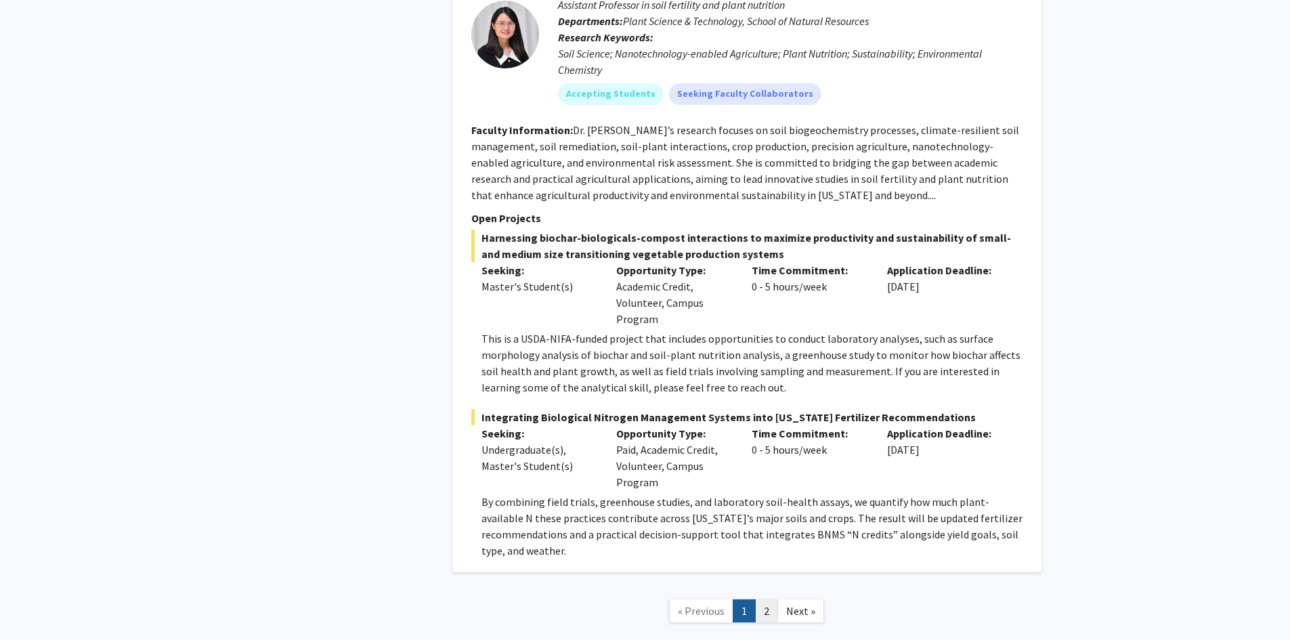
click at [773, 600] on link "2" at bounding box center [766, 612] width 23 height 24
